Goal: Task Accomplishment & Management: Manage account settings

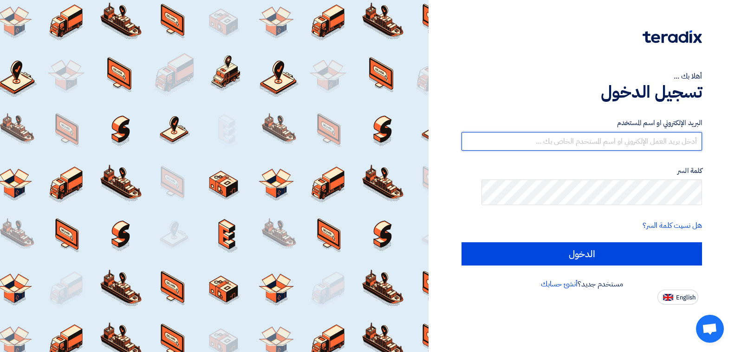
click at [612, 150] on input "text" at bounding box center [582, 141] width 241 height 19
type input "[EMAIL_ADDRESS][DOMAIN_NAME]"
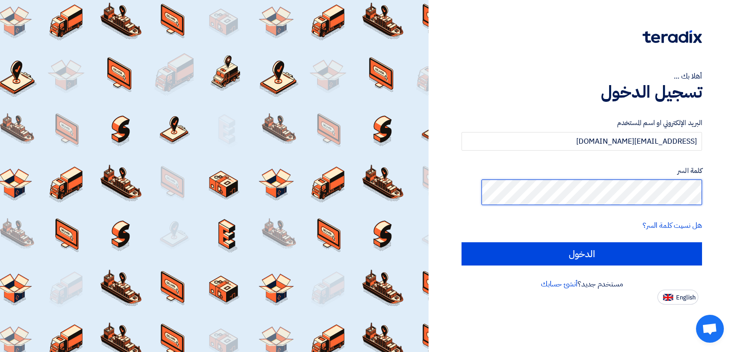
click at [462, 242] on input "الدخول" at bounding box center [582, 253] width 241 height 23
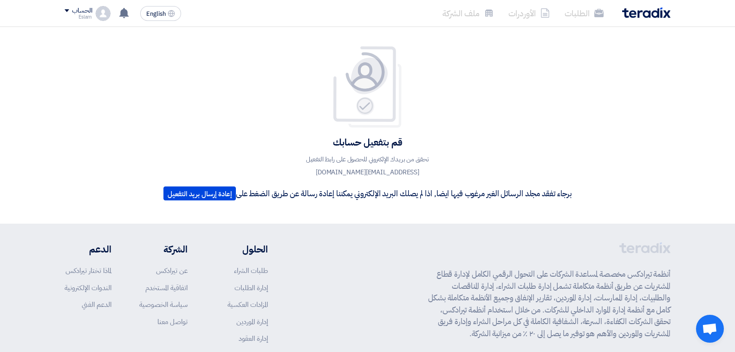
drag, startPoint x: 551, startPoint y: 351, endPoint x: 588, endPoint y: 339, distance: 39.5
click at [588, 339] on p "أنظمة تيرادكس مخصصة لمساعدة الشركات على التحول الرقمي الكامل لإدارة قطاع المشتر…" at bounding box center [549, 303] width 242 height 71
